Goal: Use online tool/utility: Utilize a website feature to perform a specific function

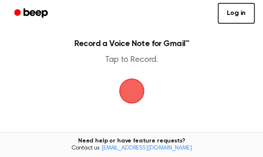
click at [130, 97] on span "button" at bounding box center [131, 91] width 28 height 28
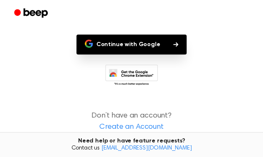
scroll to position [83, 0]
click at [124, 54] on button "Continue with Google" at bounding box center [131, 44] width 110 height 20
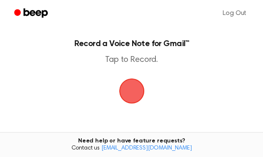
click at [123, 98] on span "button" at bounding box center [131, 90] width 25 height 25
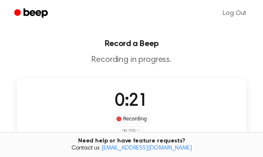
click at [128, 141] on button "Delete" at bounding box center [111, 157] width 33 height 33
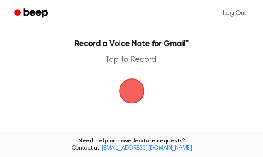
click at [131, 98] on span "button" at bounding box center [132, 91] width 30 height 30
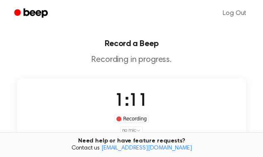
click at [168, 141] on button "Save" at bounding box center [151, 157] width 33 height 33
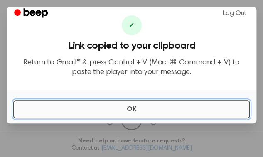
click at [213, 117] on button "OK" at bounding box center [131, 109] width 236 height 18
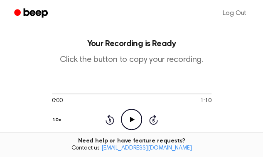
scroll to position [83, 0]
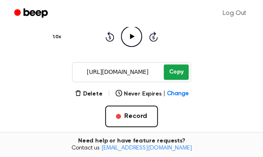
click at [180, 74] on button "Copy" at bounding box center [175, 71] width 24 height 15
